Goal: Task Accomplishment & Management: Use online tool/utility

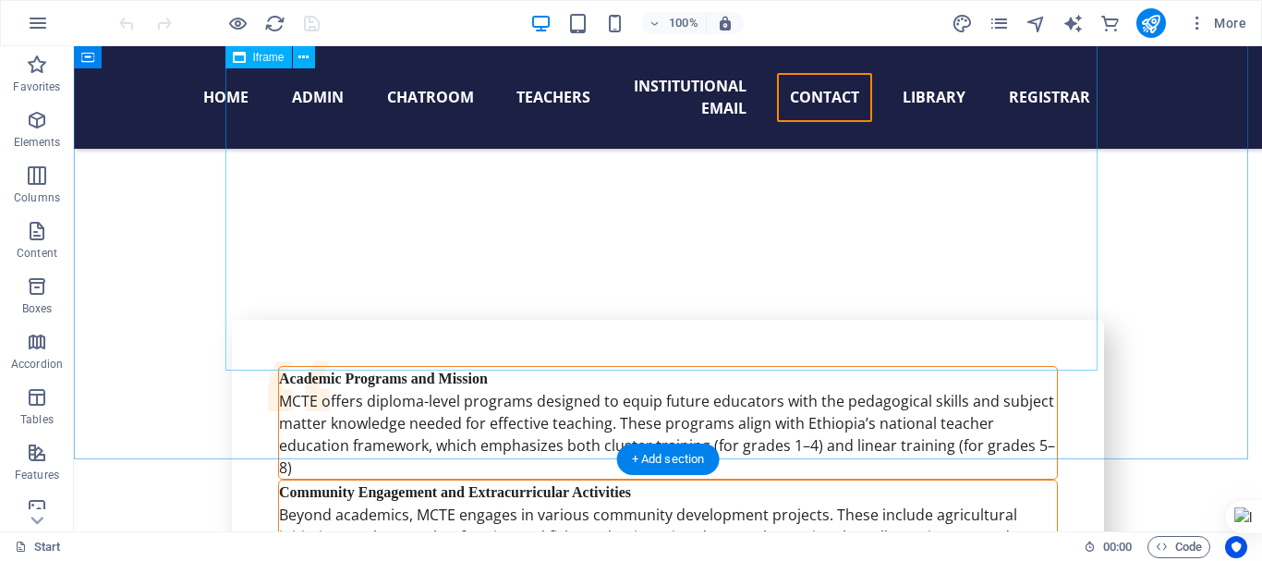
scroll to position [18419, 0]
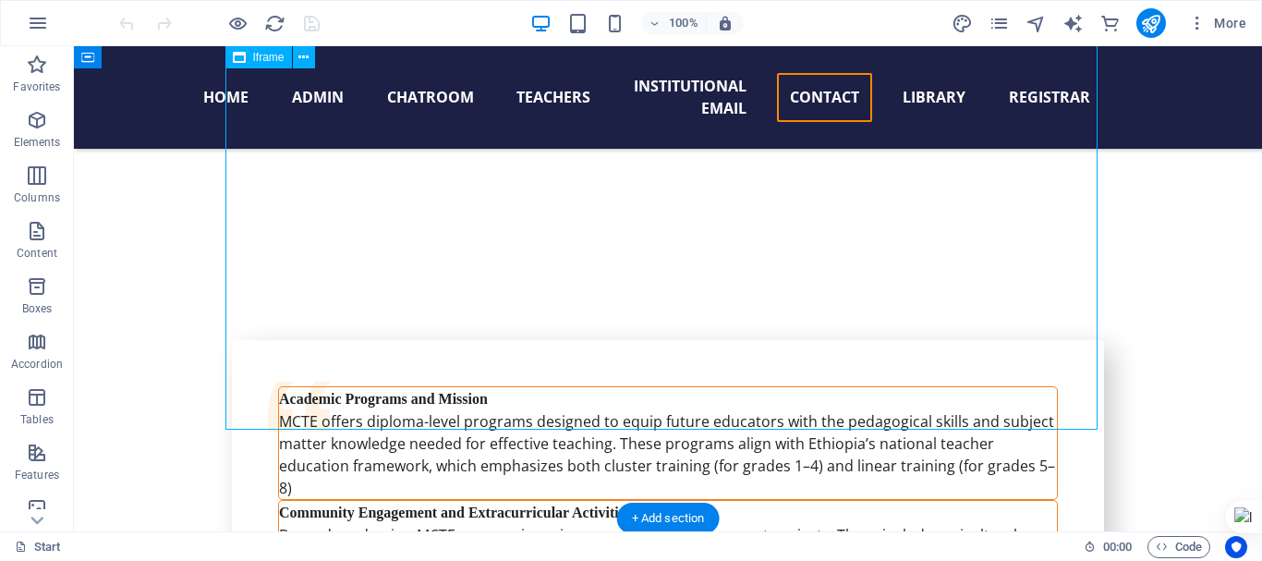
select select "%"
select select "px"
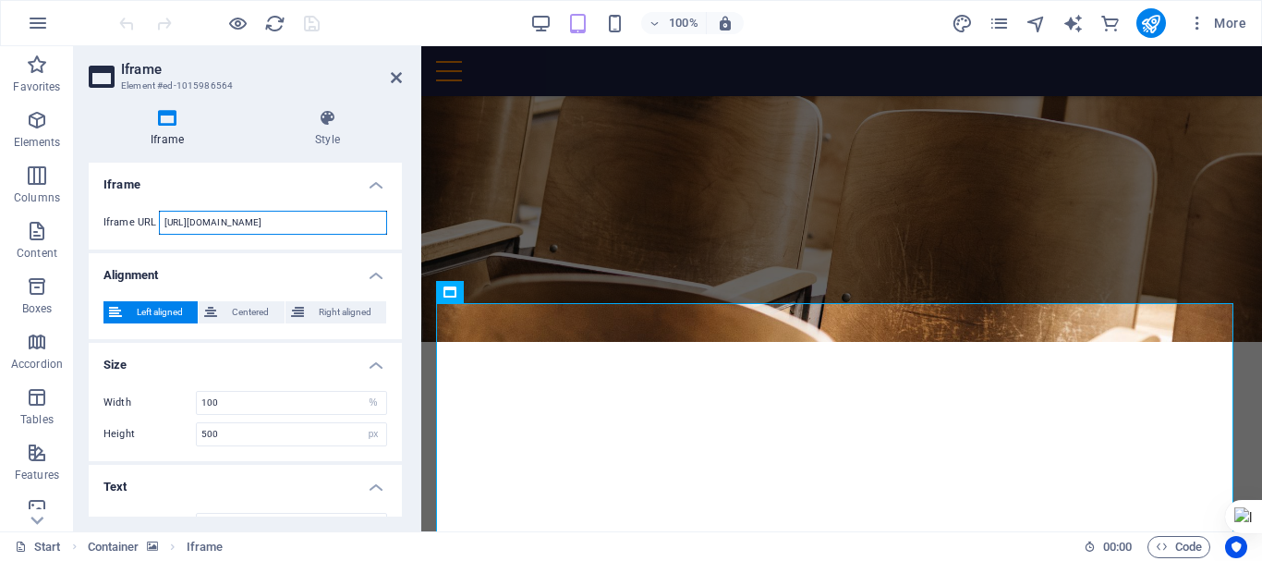
click at [290, 213] on input "[URL][DOMAIN_NAME]" at bounding box center [273, 223] width 228 height 24
paste input "xOwSQtq_zWsFFJ_aF5X2L3QwU6jIl4G9JRCNHSwK2ZIXktMZuE6jV1QBCsrjQ3k5a-JA"
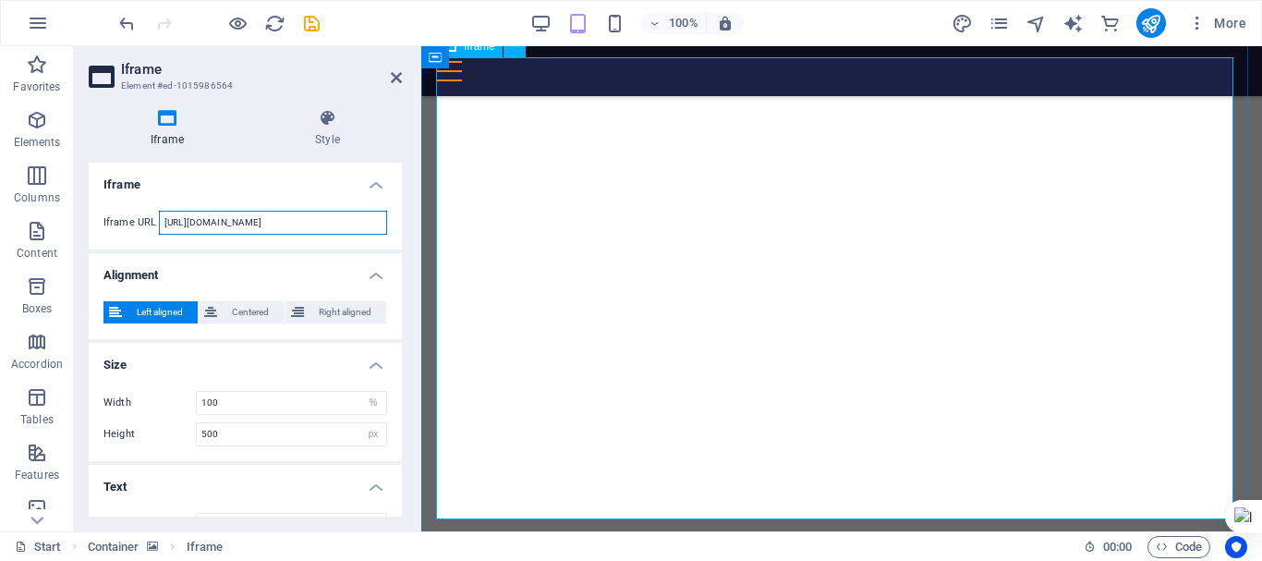
scroll to position [18665, 0]
type input "[URL][DOMAIN_NAME]"
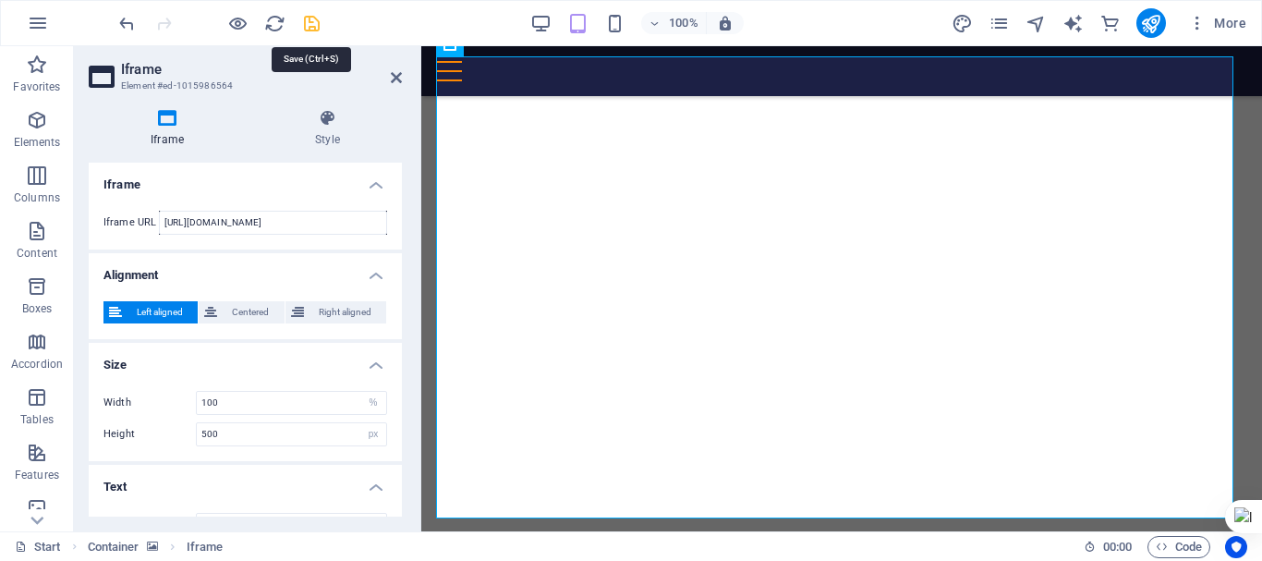
scroll to position [0, 0]
click at [307, 20] on icon "save" at bounding box center [311, 23] width 21 height 21
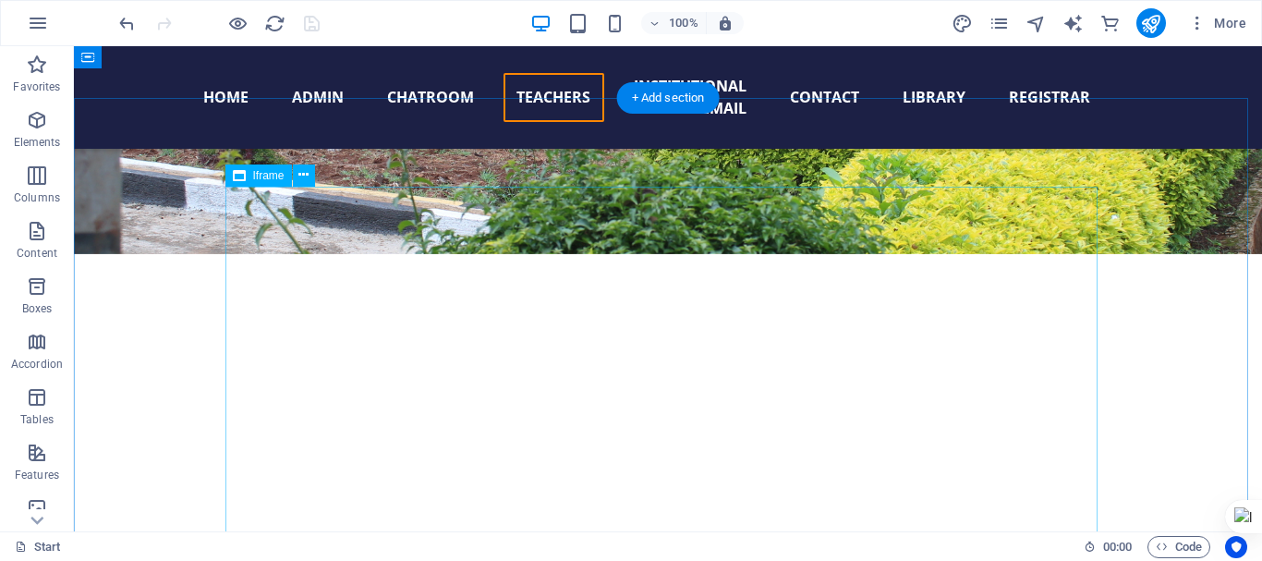
scroll to position [18200, 0]
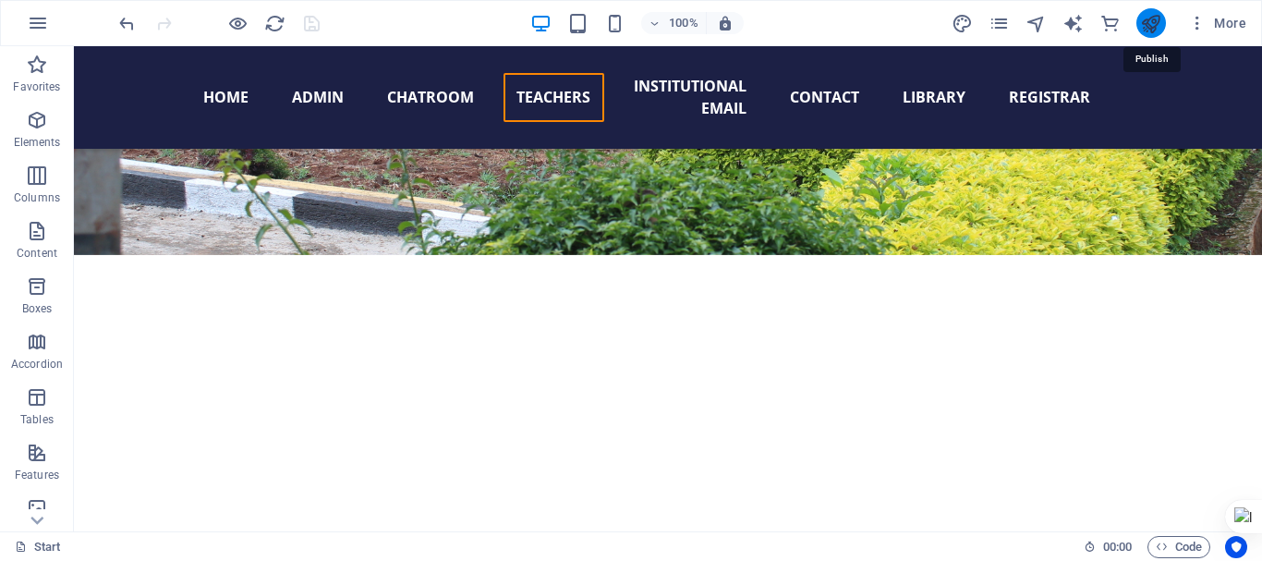
click at [1154, 21] on icon "publish" at bounding box center [1150, 23] width 21 height 21
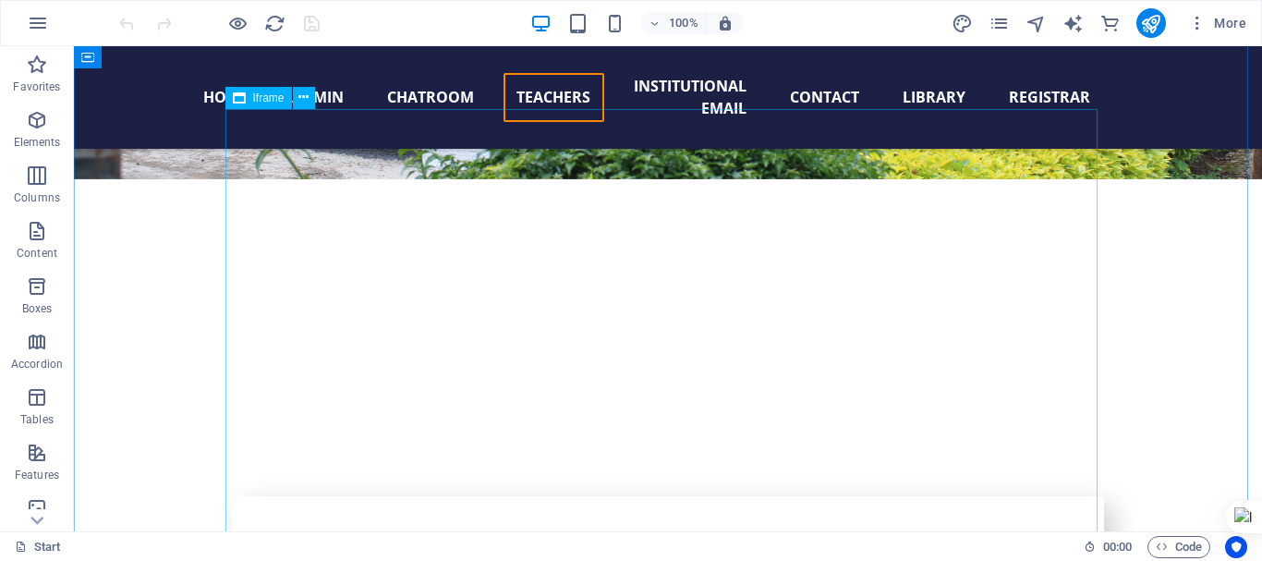
scroll to position [18274, 0]
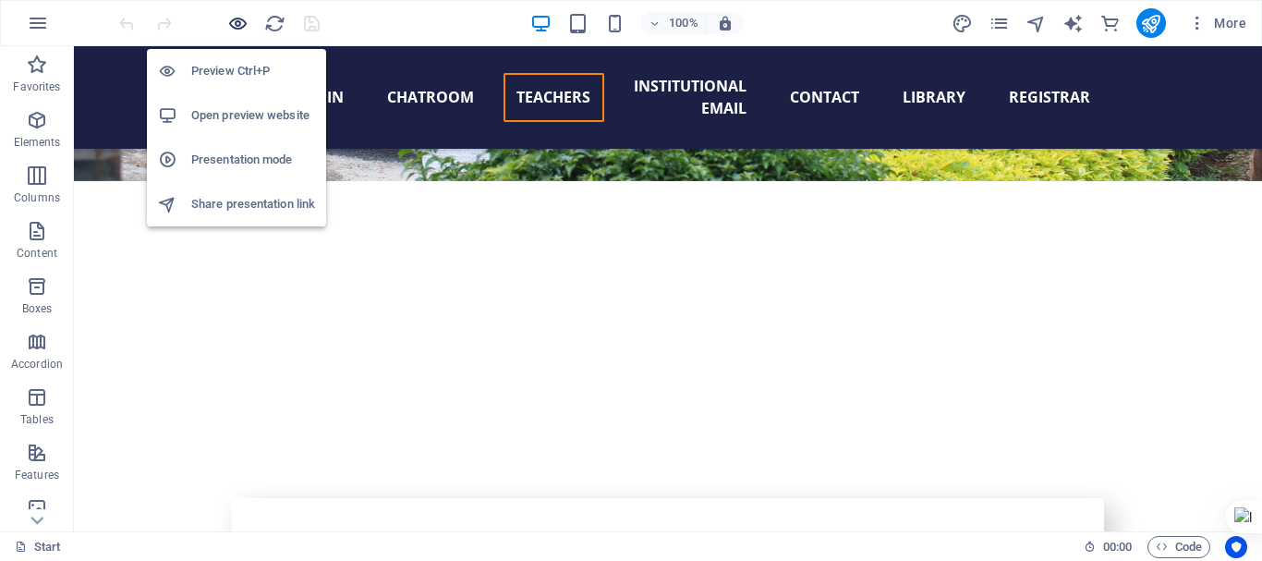
click at [234, 16] on icon "button" at bounding box center [237, 23] width 21 height 21
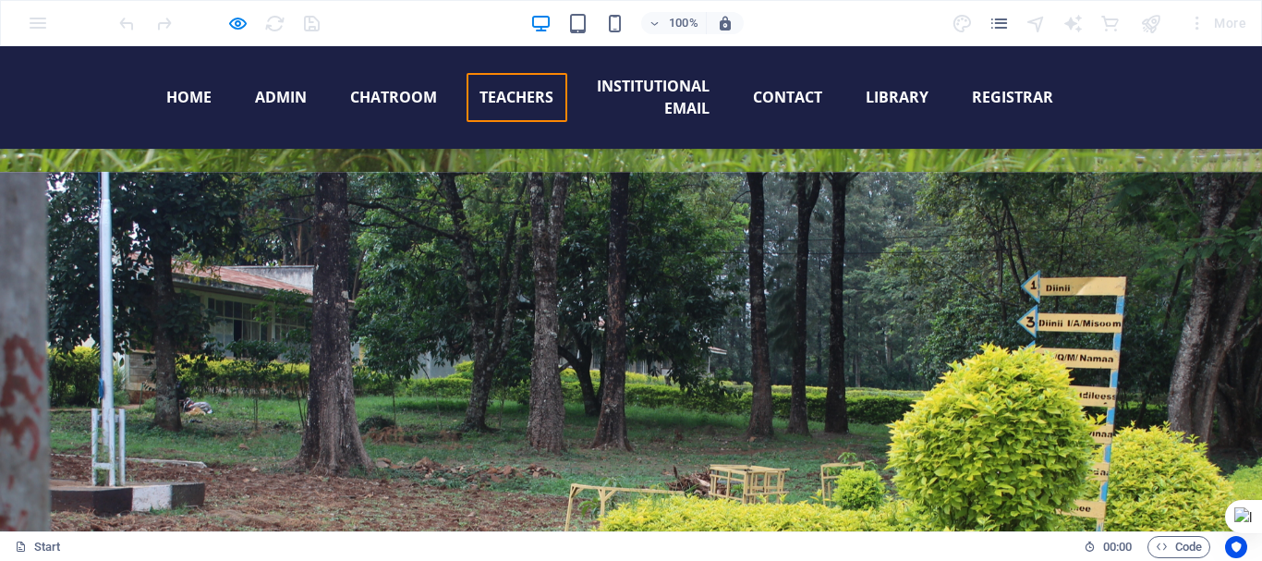
scroll to position [17859, 0]
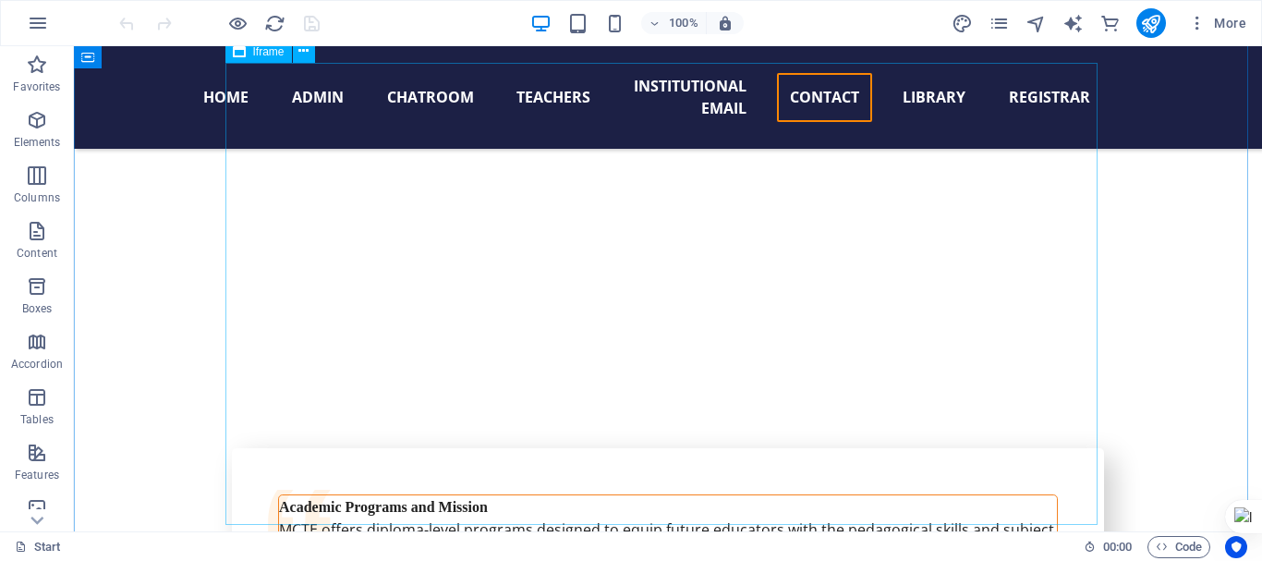
scroll to position [18324, 0]
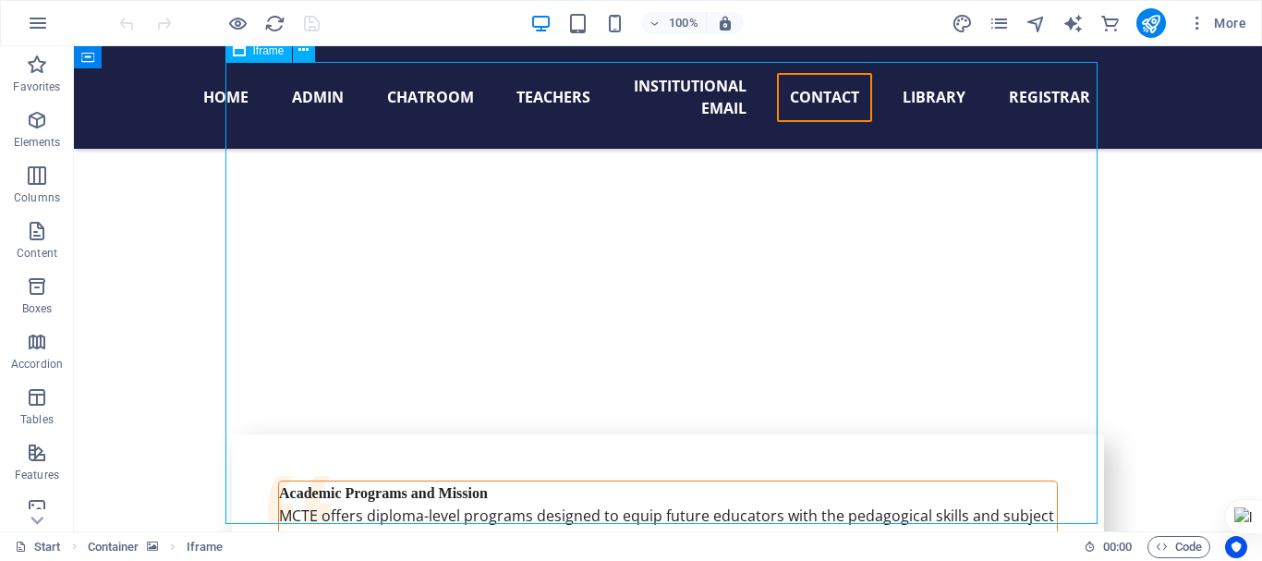
select select "%"
select select "px"
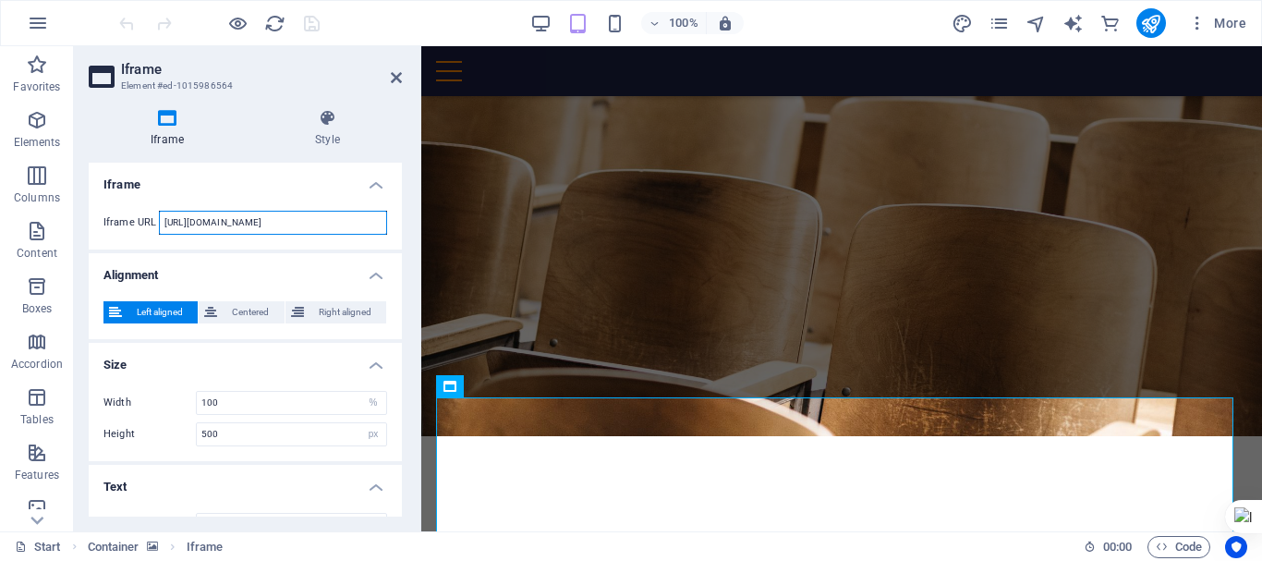
click at [267, 221] on input "[URL][DOMAIN_NAME]" at bounding box center [273, 223] width 228 height 24
paste input "MAPBOX_TOKEN"
click at [363, 137] on h4 "Style" at bounding box center [327, 128] width 149 height 39
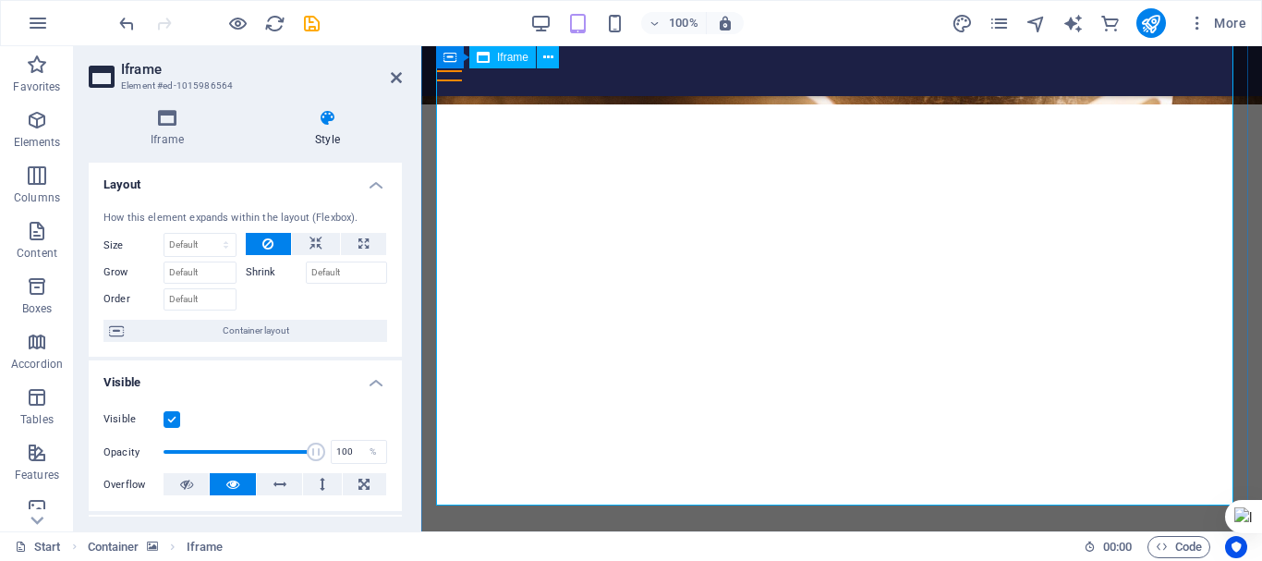
scroll to position [18654, 0]
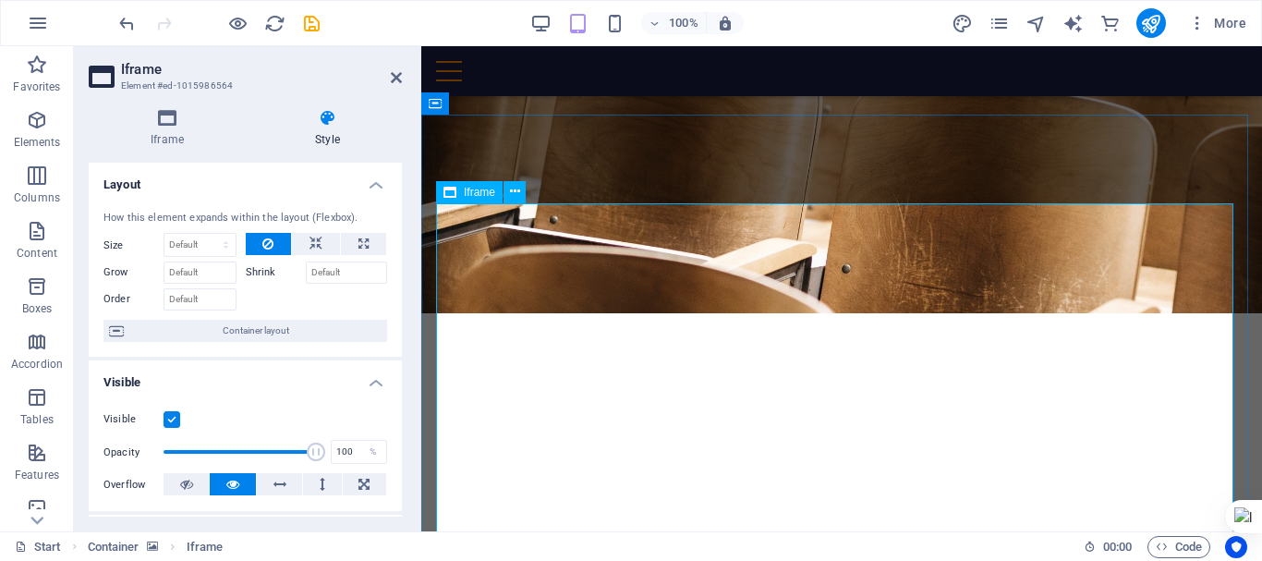
scroll to position [18531, 0]
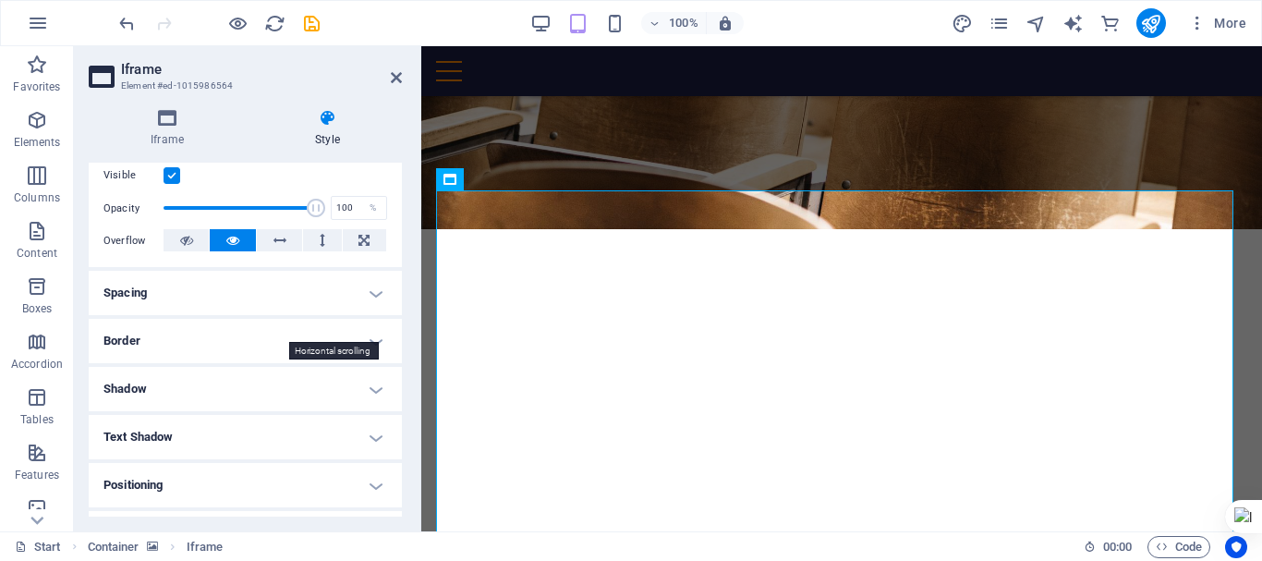
scroll to position [0, 0]
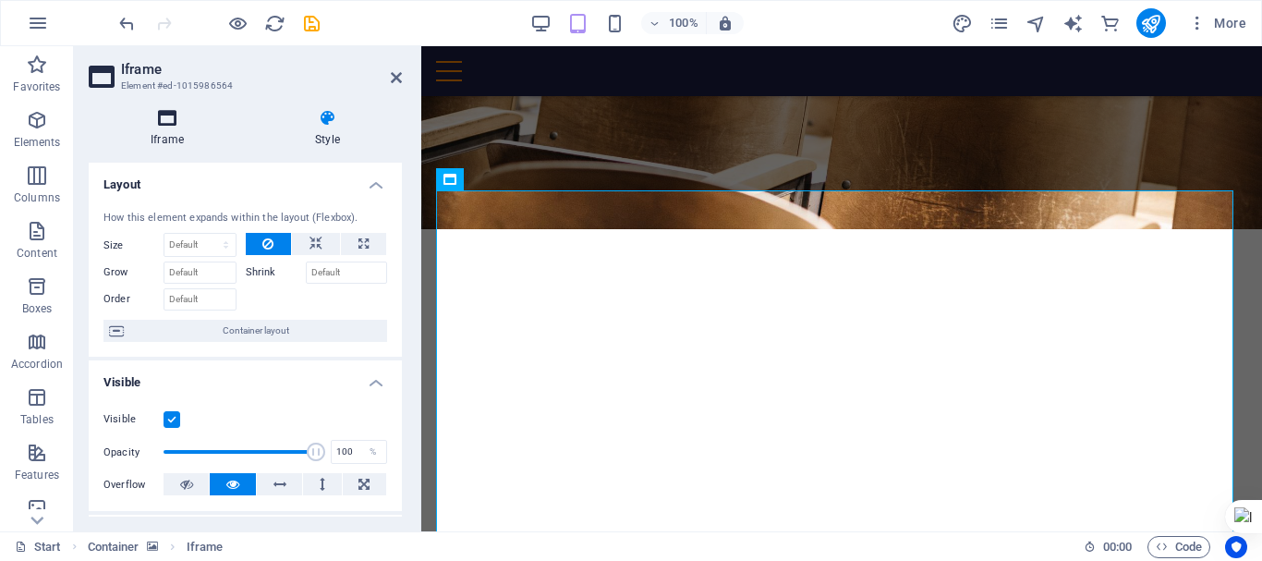
click at [167, 130] on h4 "Iframe" at bounding box center [171, 128] width 164 height 39
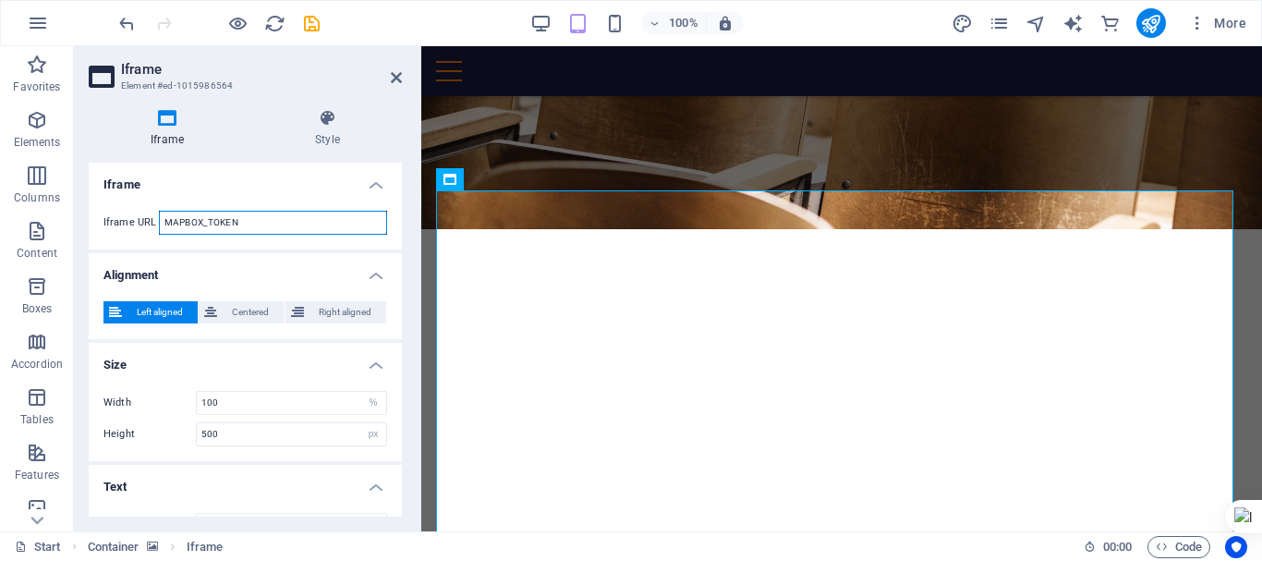
click at [248, 226] on input "MAPBOX_TOKEN" at bounding box center [273, 223] width 228 height 24
paste input "https://script.google.com/macros/s/AKfycbyF9-RdCOkUgrDj2-vhjehhecLhCTEXJKa0JUBK…"
type input "https://script.google.com/macros/s/AKfycbyF9-RdCOkUgrDj2-vhjehhecLhCTEXJKa0JUBK…"
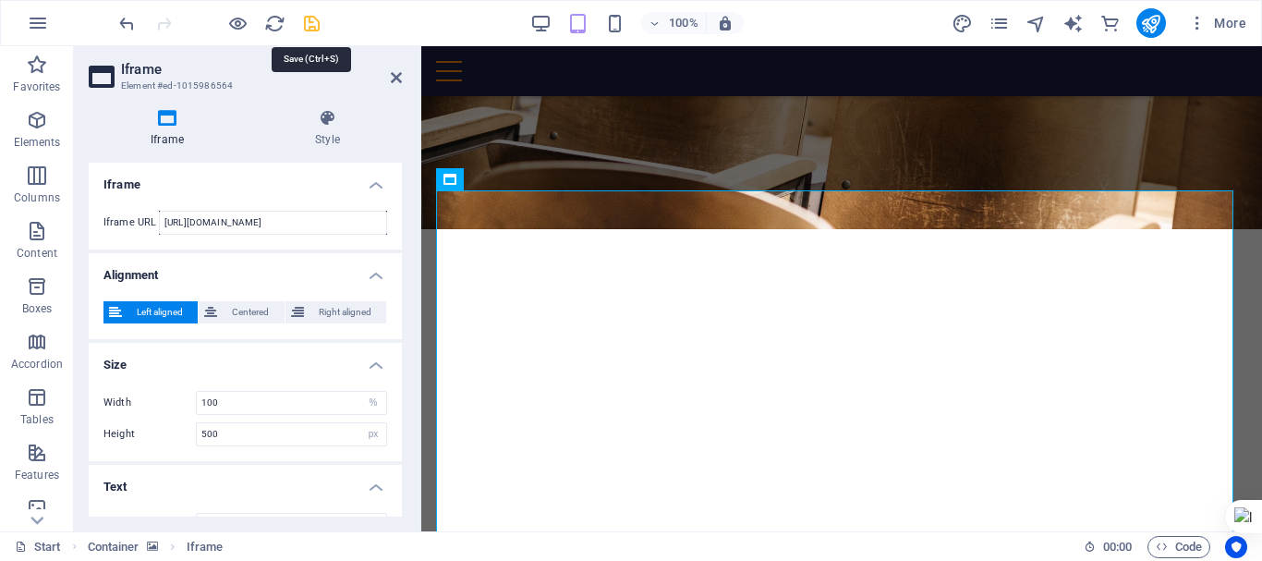
scroll to position [0, 0]
click at [313, 26] on icon "save" at bounding box center [311, 23] width 21 height 21
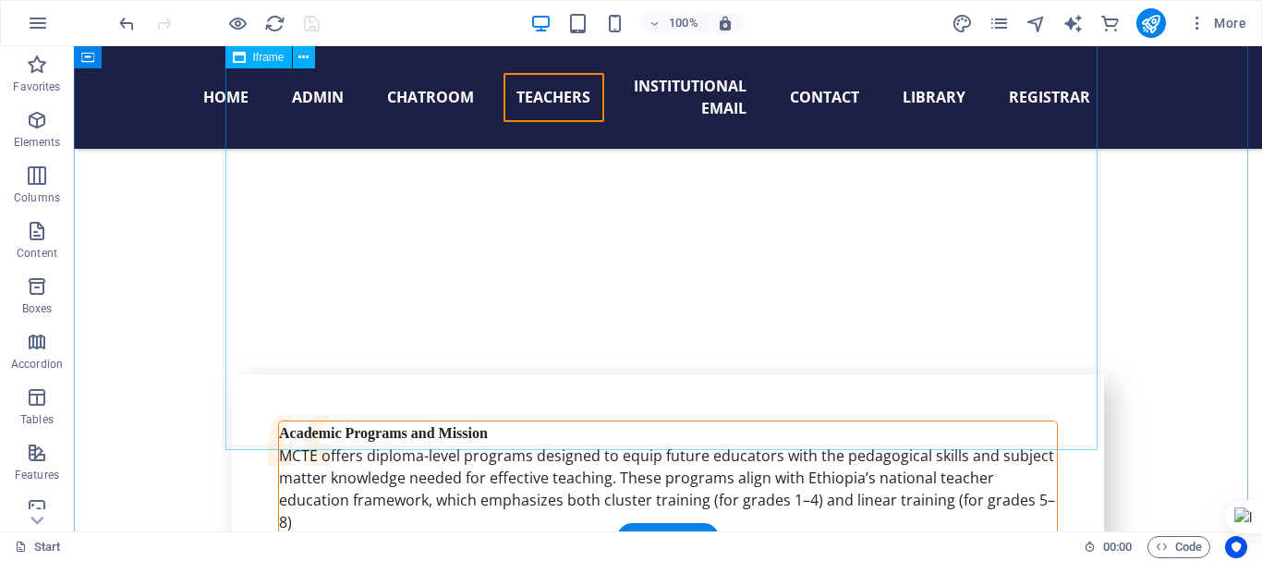
scroll to position [18399, 0]
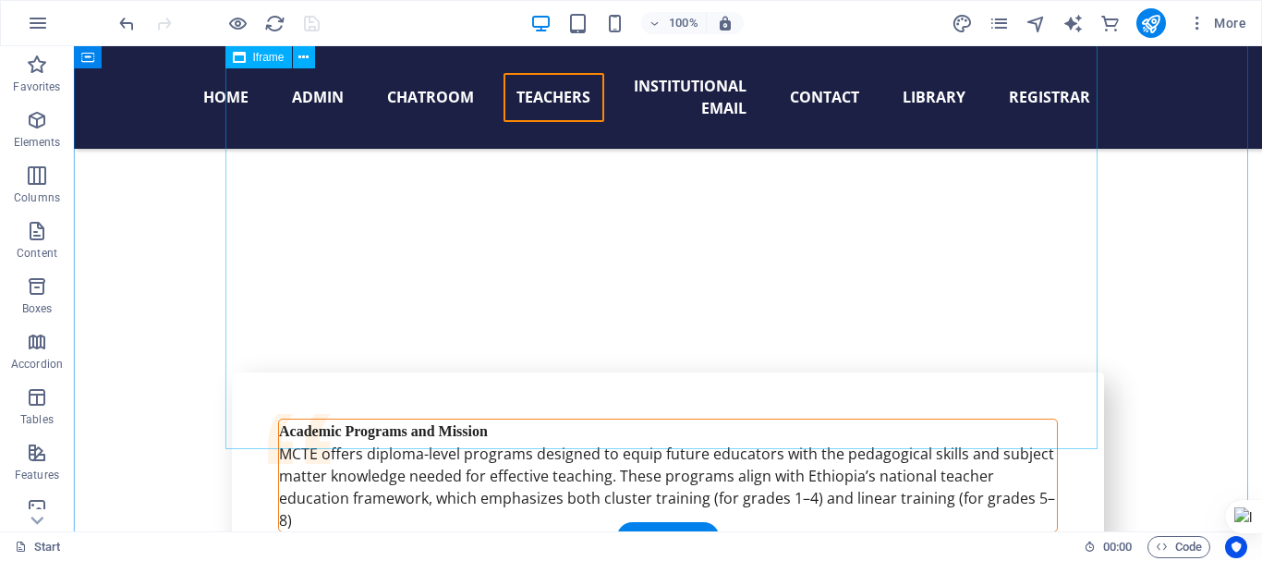
drag, startPoint x: 1088, startPoint y: 442, endPoint x: 741, endPoint y: 442, distance: 347.4
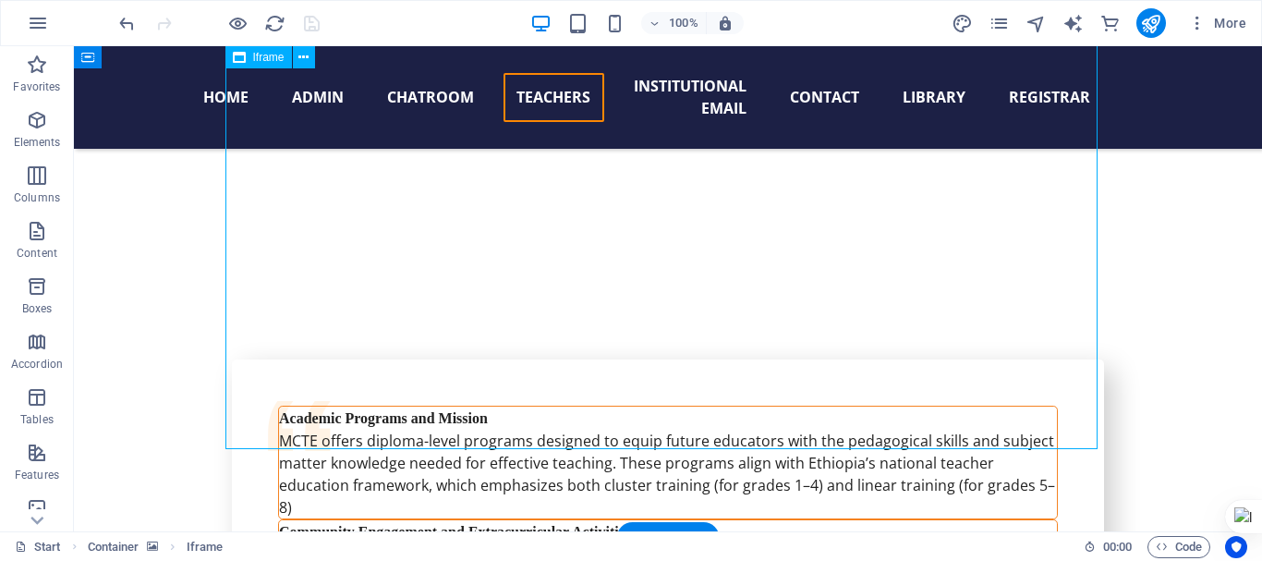
select select "%"
select select "px"
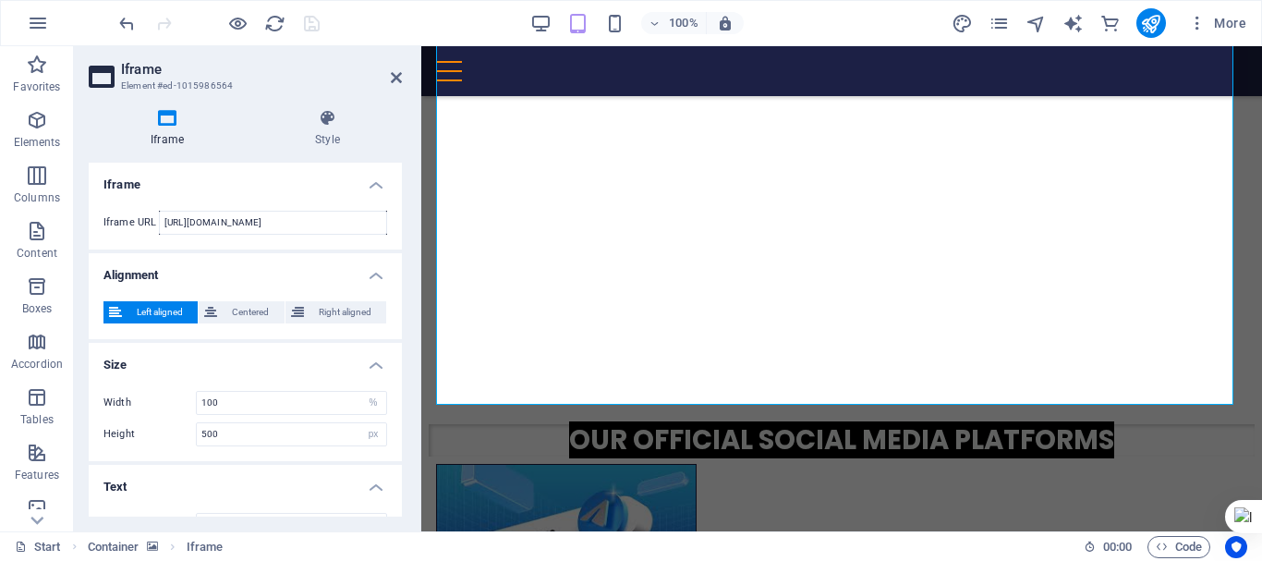
scroll to position [18779, 0]
click at [221, 398] on input "100" at bounding box center [291, 403] width 189 height 22
type input "100"
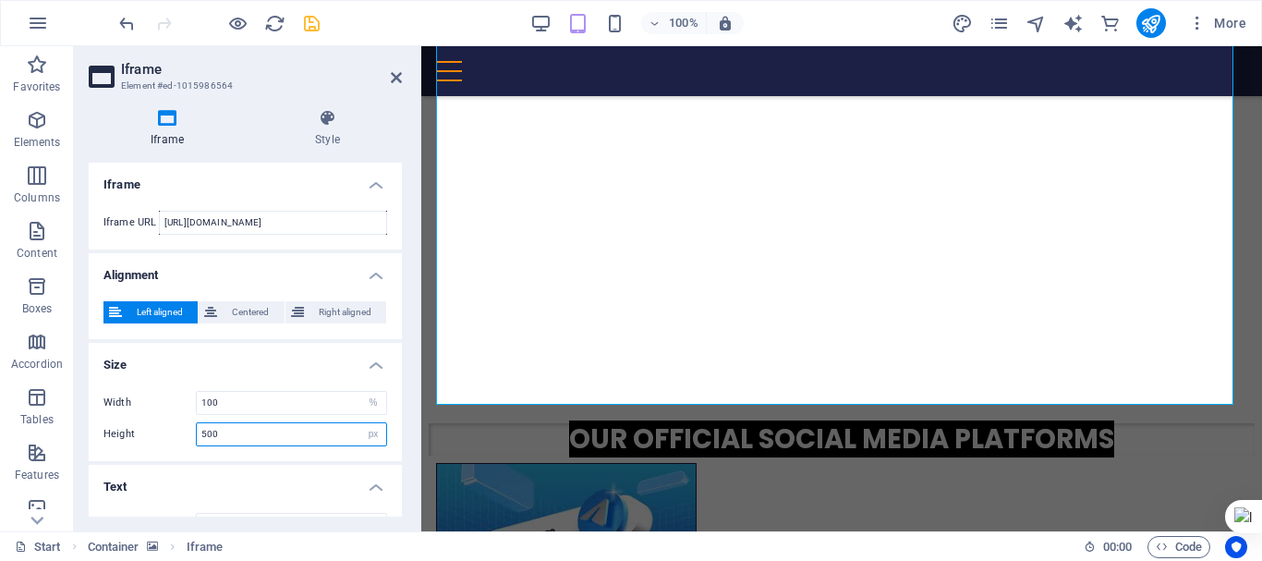
click at [231, 432] on input "500" at bounding box center [291, 434] width 189 height 22
type input "5"
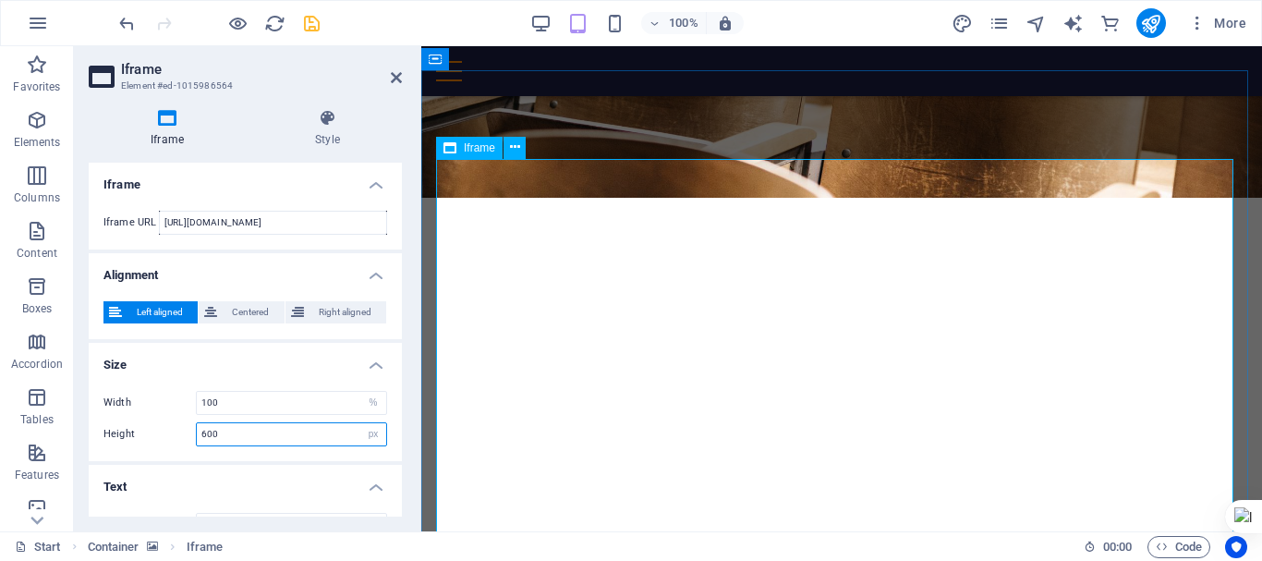
scroll to position [18568, 0]
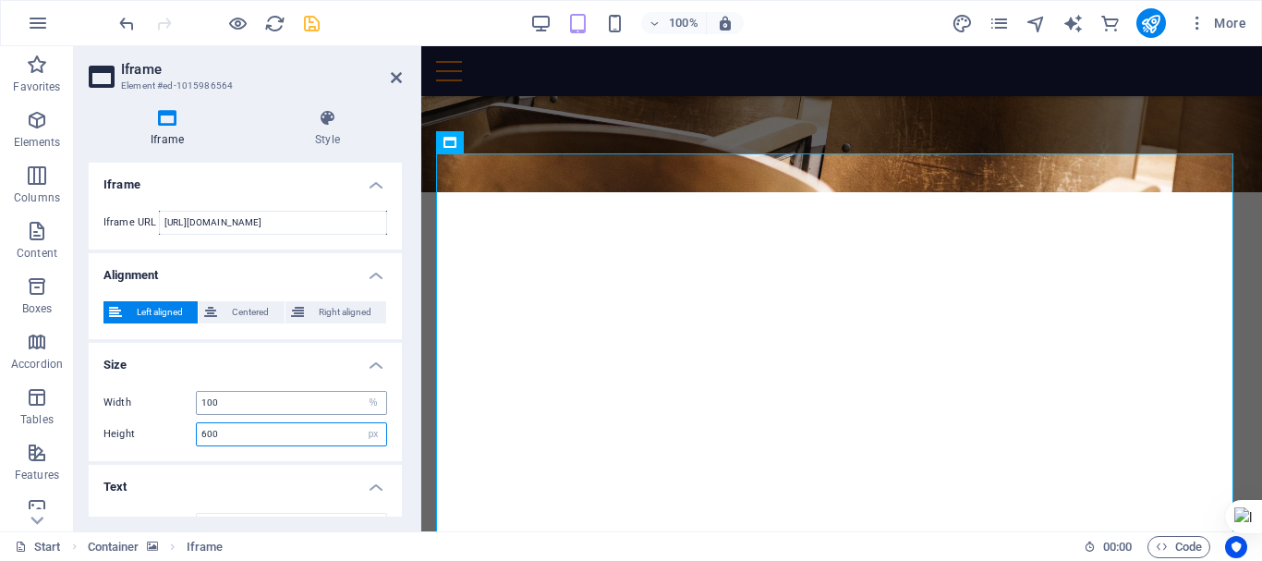
type input "600"
click at [251, 400] on input "100" at bounding box center [291, 403] width 189 height 22
type input "1"
type input "7"
type input "6"
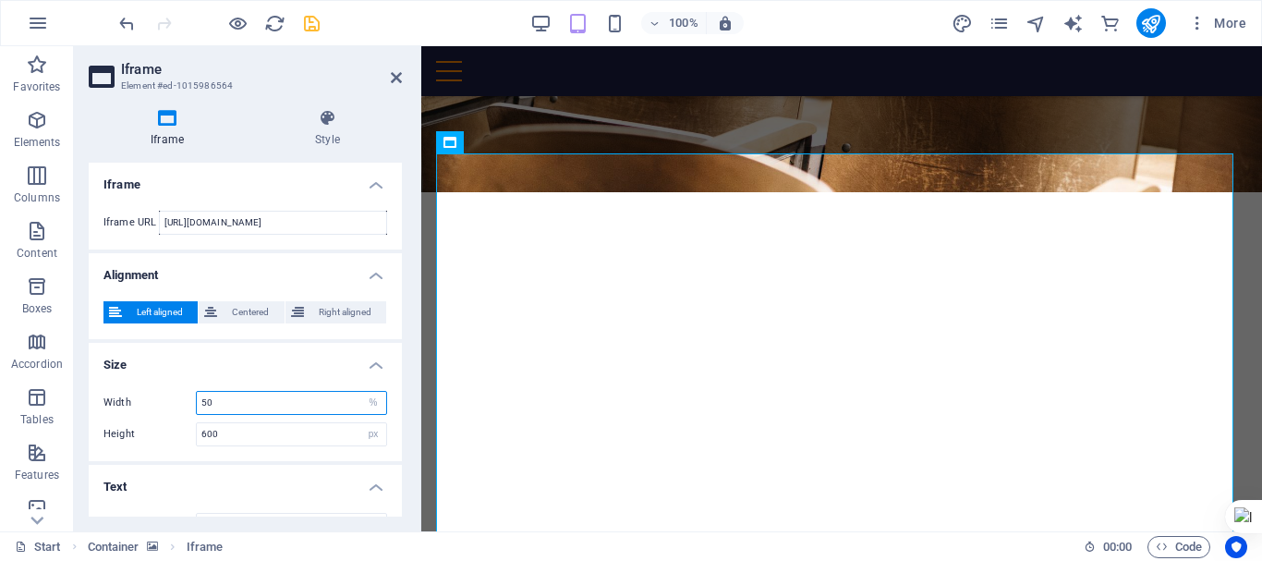
type input "5"
type input "4"
type input "50"
click at [216, 303] on icon at bounding box center [210, 312] width 13 height 22
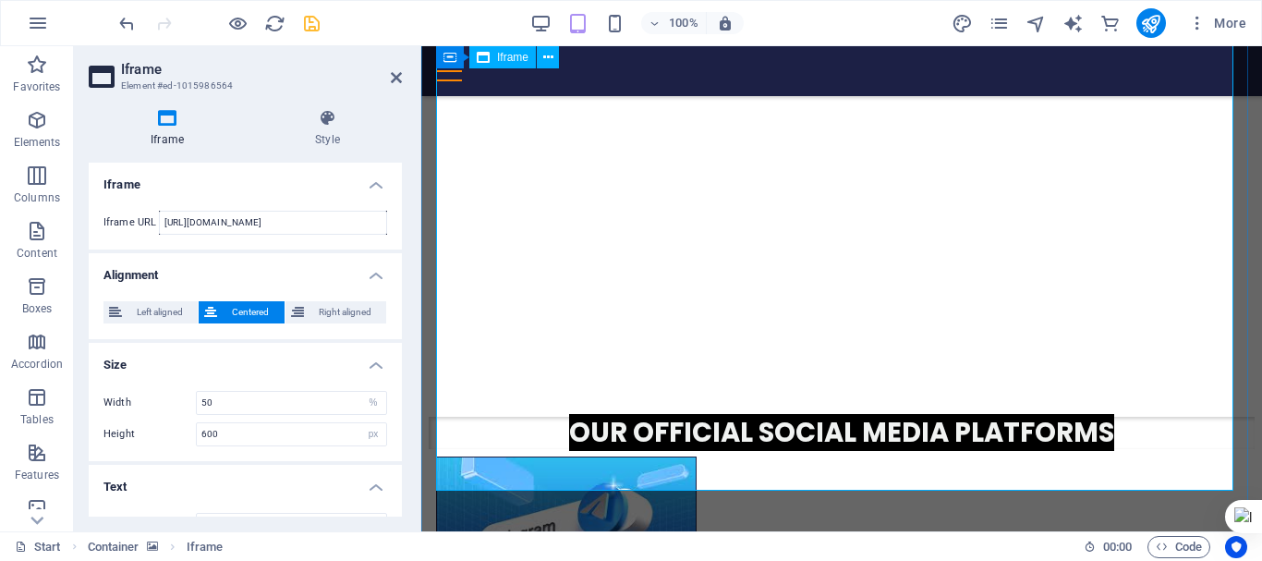
scroll to position [18784, 0]
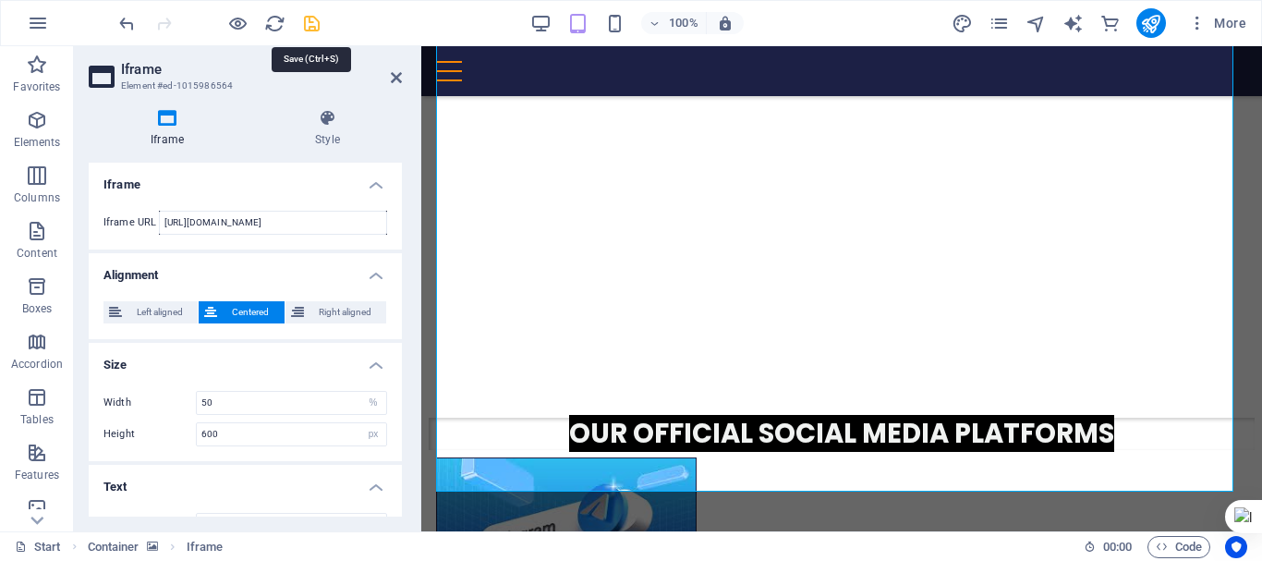
click at [311, 25] on icon "save" at bounding box center [311, 23] width 21 height 21
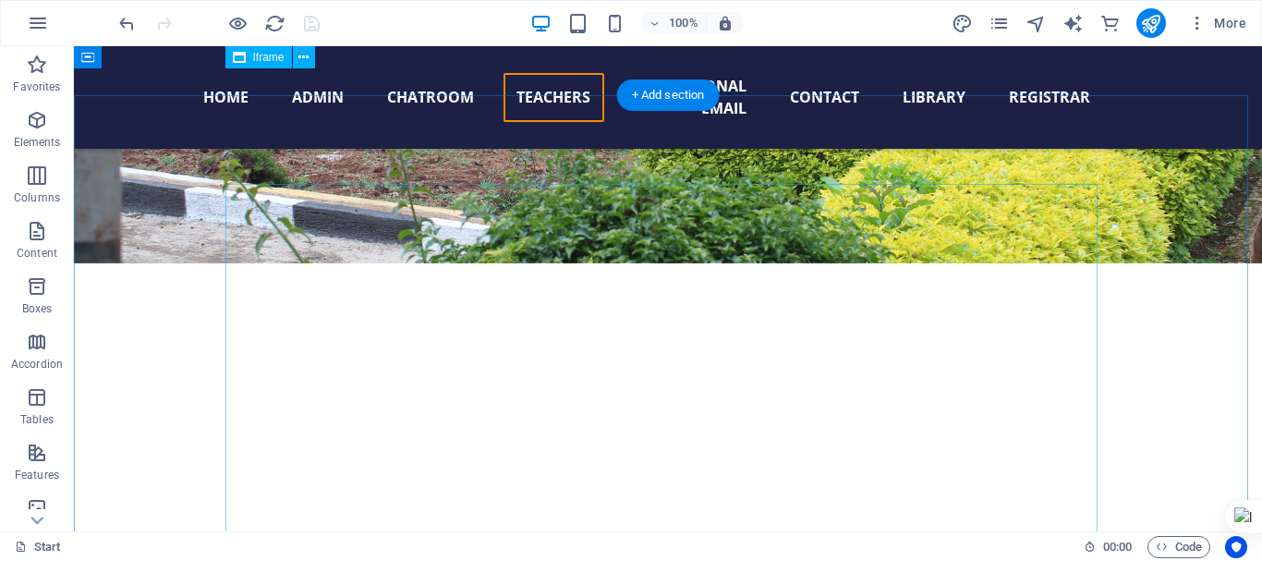
scroll to position [18181, 0]
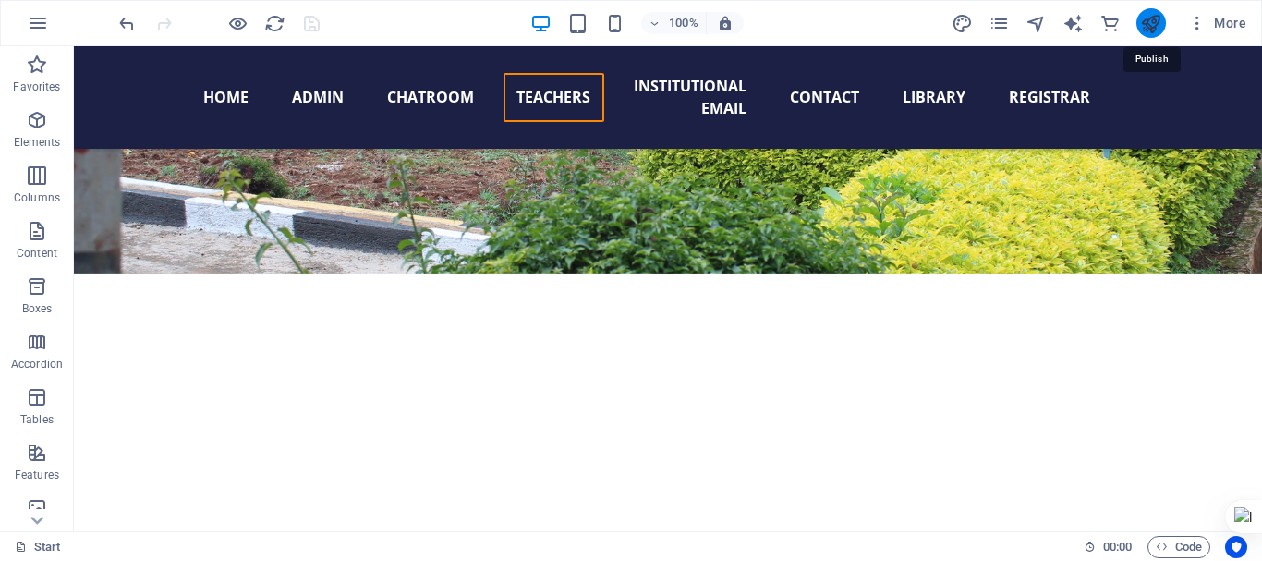
click at [1145, 18] on icon "publish" at bounding box center [1150, 23] width 21 height 21
